Goal: Navigation & Orientation: Find specific page/section

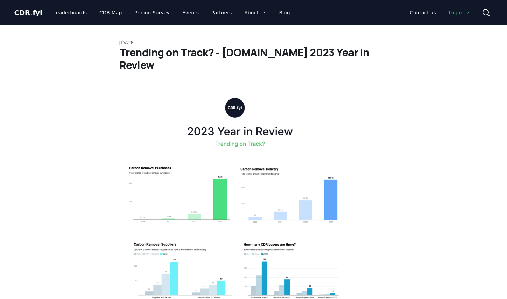
click at [34, 13] on span "CDR . fyi" at bounding box center [28, 12] width 28 height 8
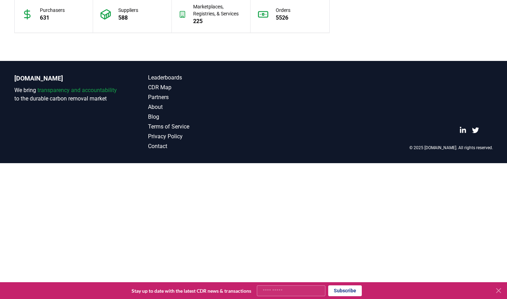
scroll to position [770, 0]
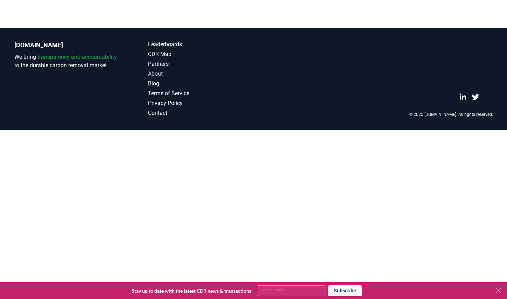
click at [153, 73] on link "About" at bounding box center [201, 74] width 106 height 8
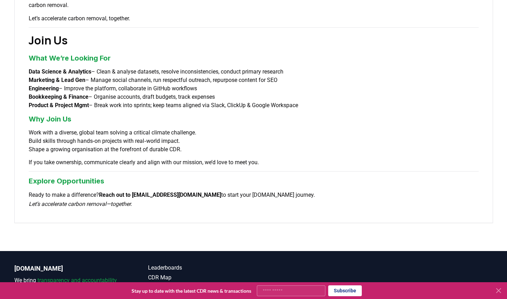
scroll to position [525, 0]
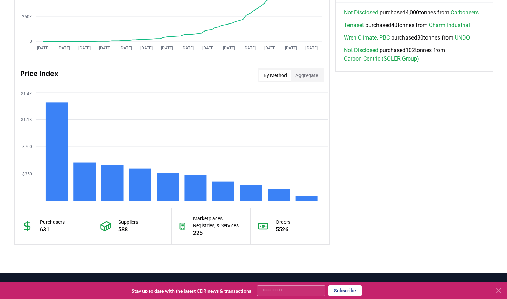
scroll to position [770, 0]
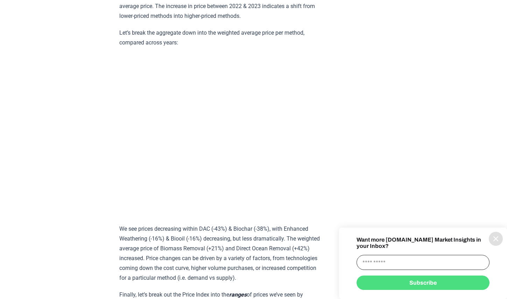
scroll to position [3921, 0]
